Goal: Book appointment/travel/reservation

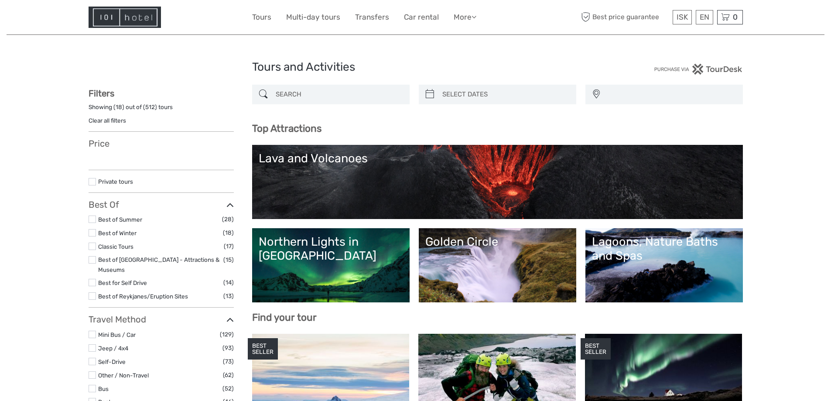
select select
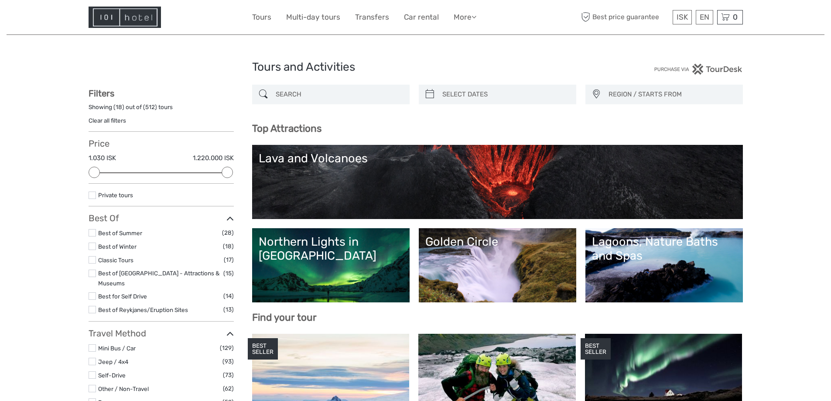
click at [153, 273] on link "Best of [GEOGRAPHIC_DATA] - Attractions & Museums" at bounding box center [158, 278] width 121 height 17
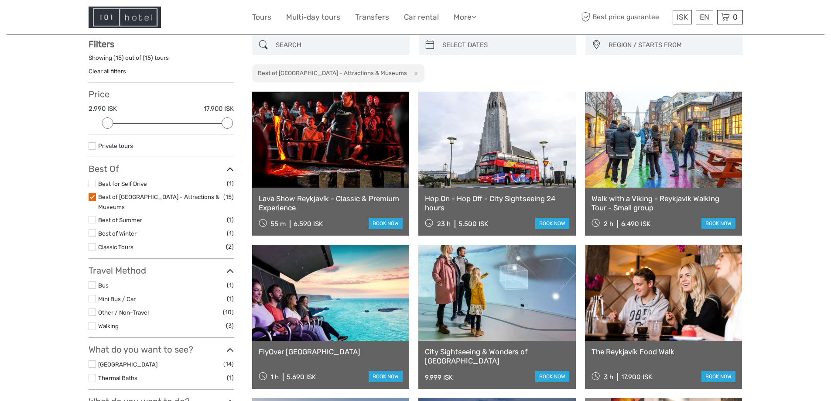
scroll to position [50, 0]
click at [709, 145] on link at bounding box center [663, 139] width 157 height 96
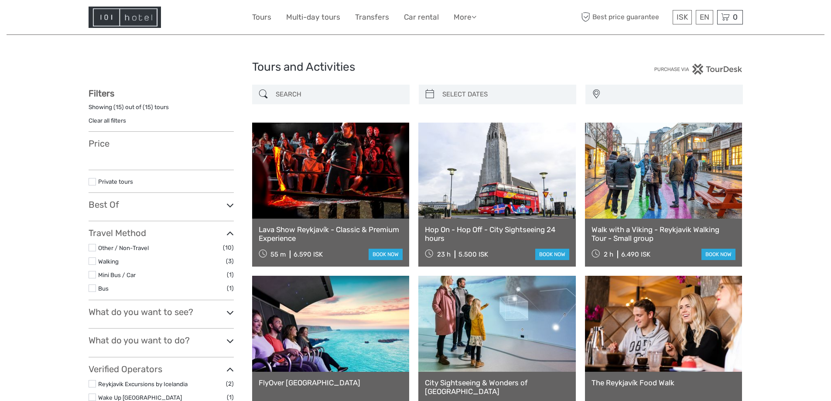
select select
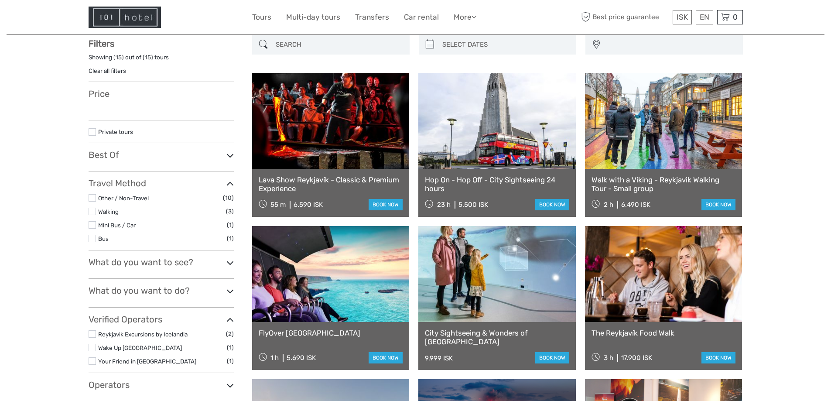
select select
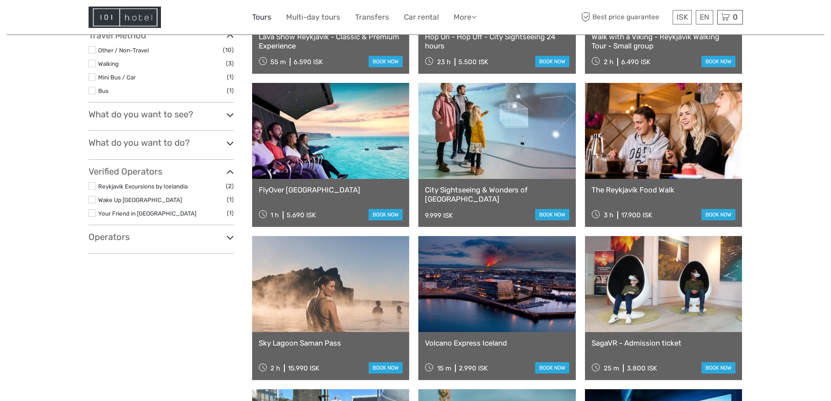
scroll to position [137, 0]
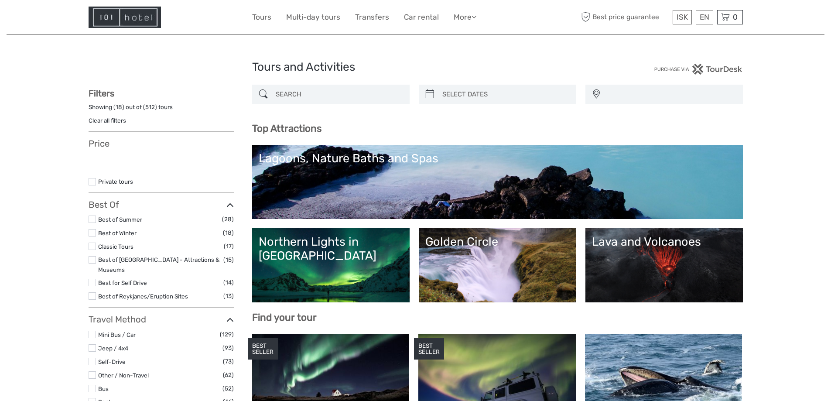
select select
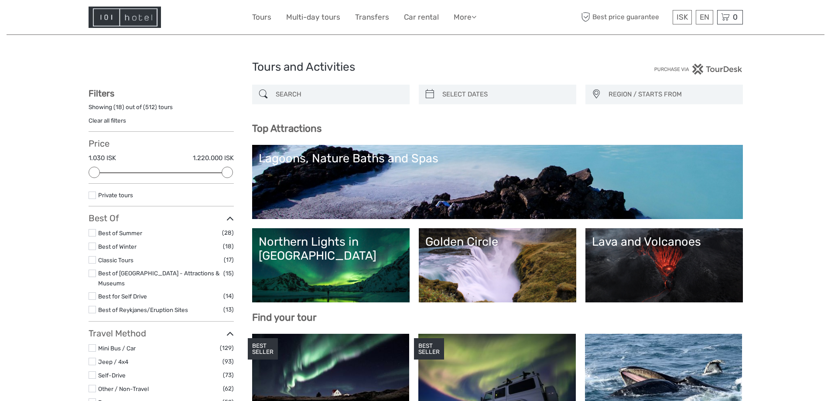
click at [129, 271] on link "Best of [GEOGRAPHIC_DATA] - Attractions & Museums" at bounding box center [158, 278] width 121 height 17
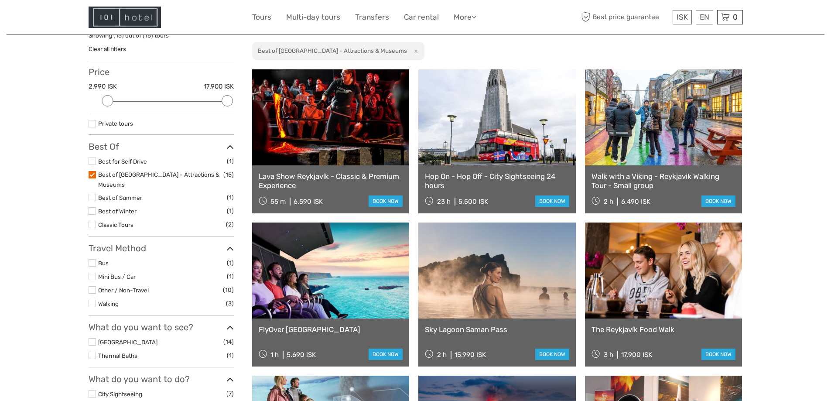
scroll to position [93, 0]
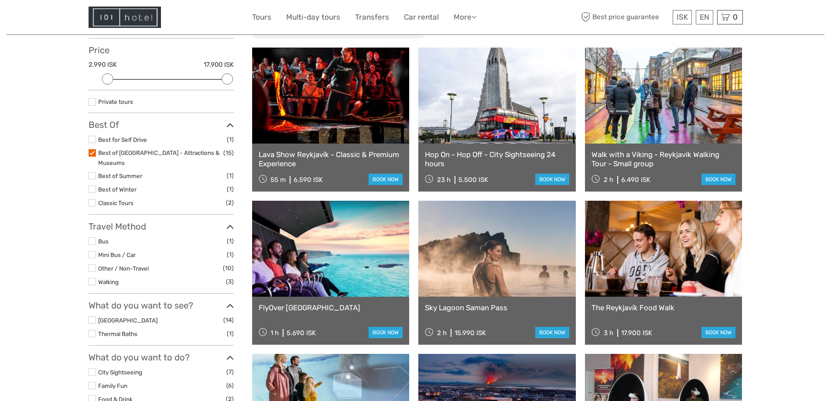
click at [707, 125] on link at bounding box center [663, 96] width 157 height 96
